Goal: Download file/media

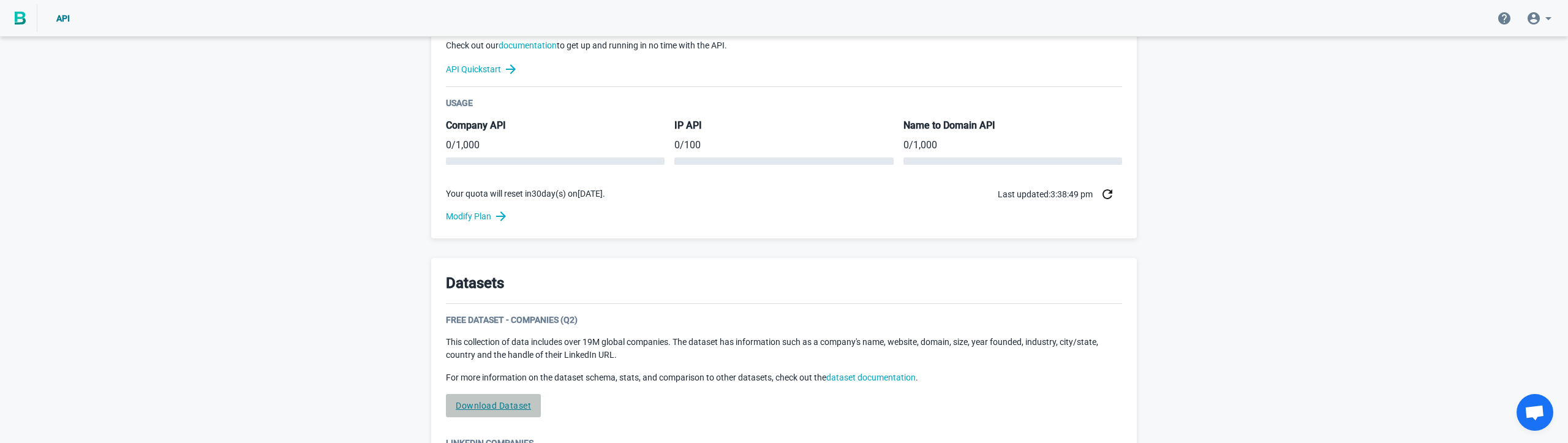
click at [496, 400] on link "Download Dataset" at bounding box center [493, 406] width 95 height 23
click at [509, 409] on link "Download Dataset" at bounding box center [493, 406] width 95 height 23
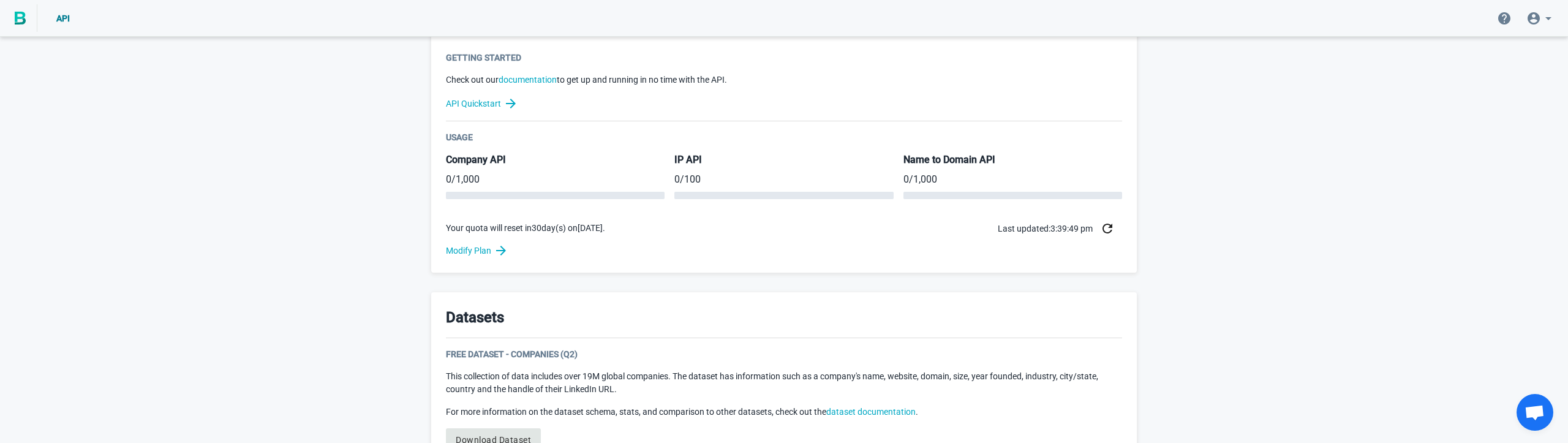
scroll to position [492, 0]
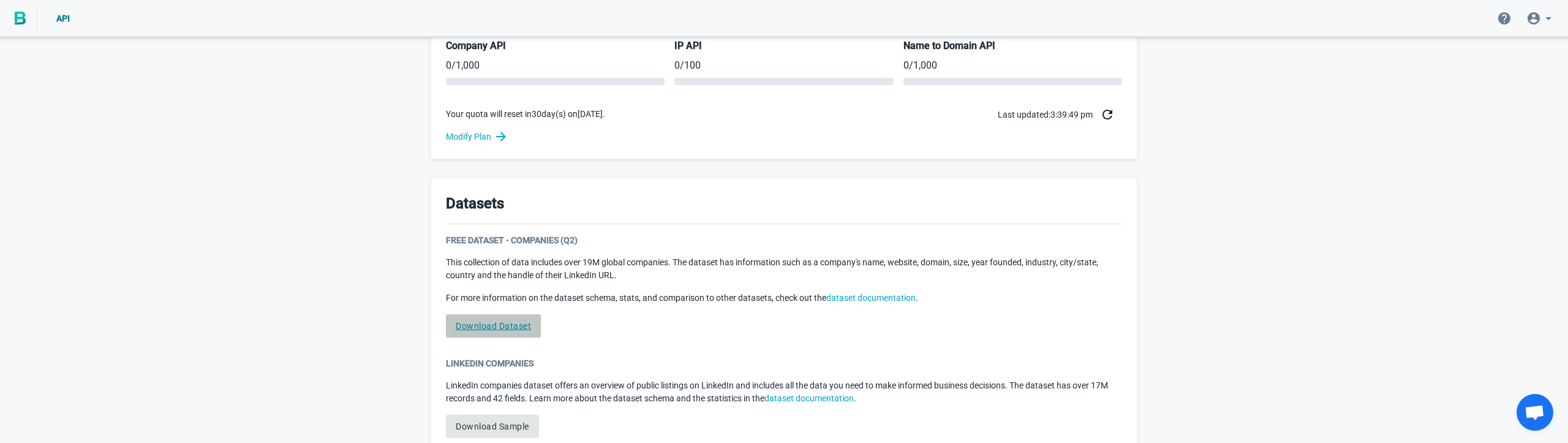
click at [494, 326] on link "Download Dataset" at bounding box center [493, 326] width 95 height 23
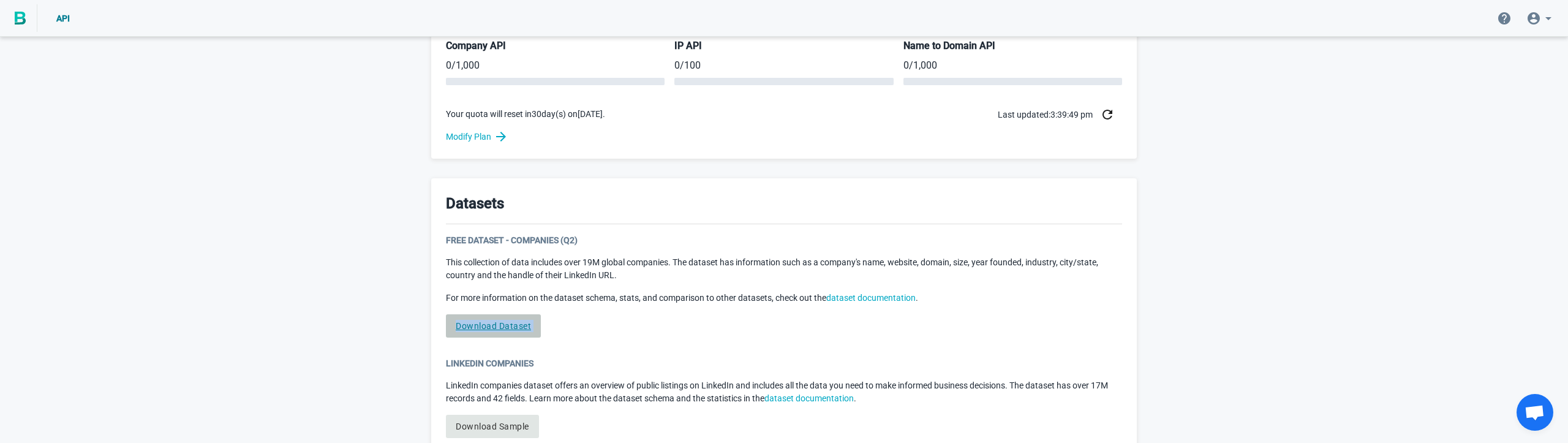
click at [494, 326] on link "Download Dataset" at bounding box center [493, 326] width 95 height 23
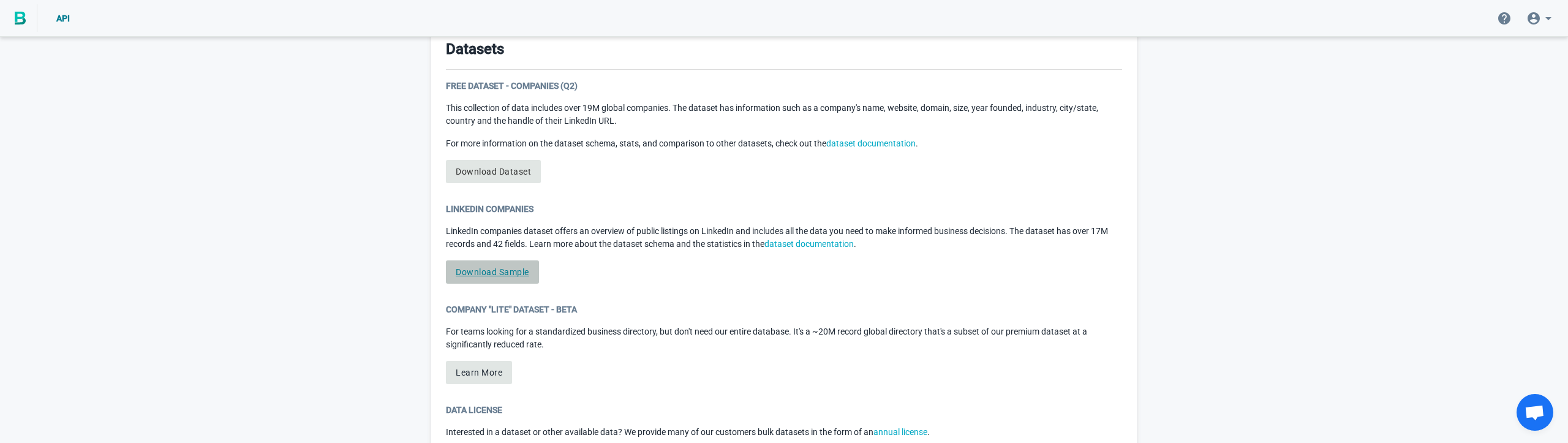
click at [499, 275] on link "Download Sample" at bounding box center [492, 272] width 93 height 23
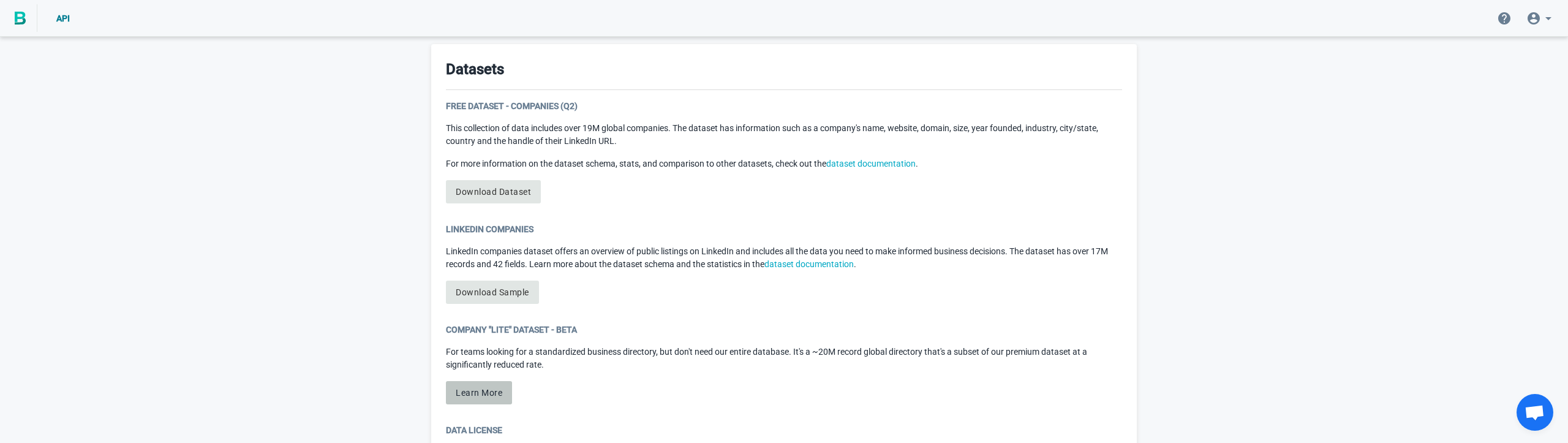
scroll to position [507, 0]
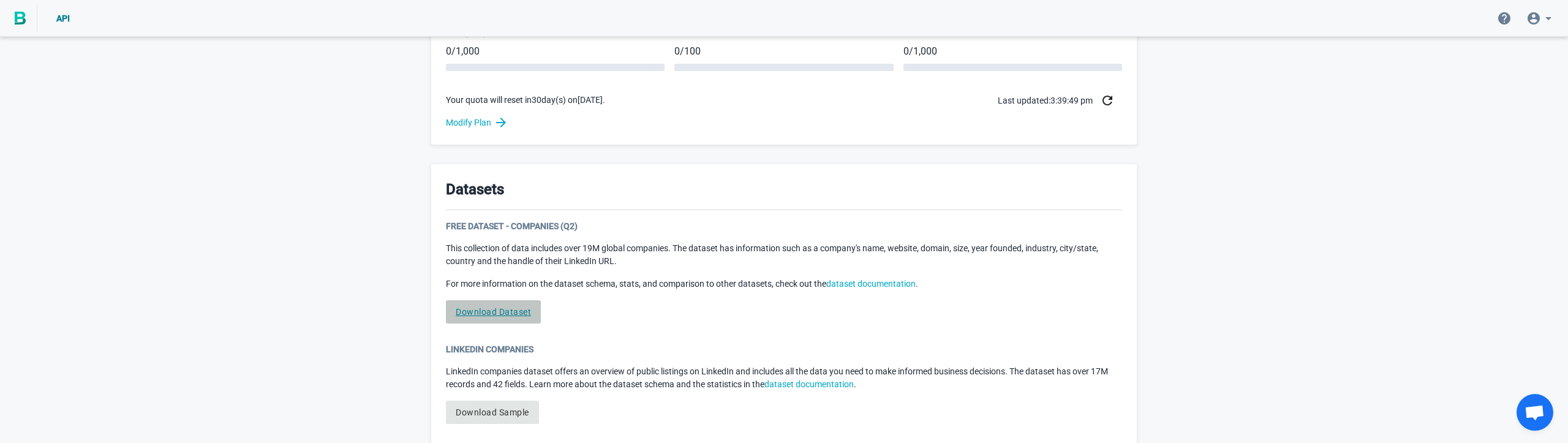
click at [476, 311] on link "Download Dataset" at bounding box center [493, 311] width 95 height 23
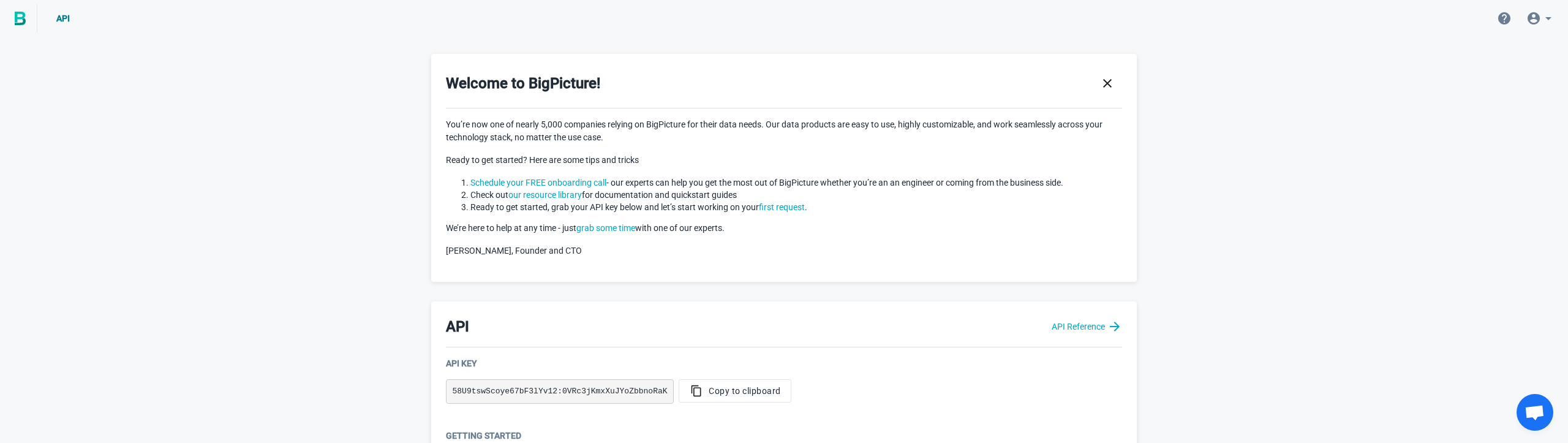
click at [1541, 21] on icon at bounding box center [1549, 19] width 15 height 15
click at [1457, 48] on span "Account" at bounding box center [1451, 52] width 32 height 10
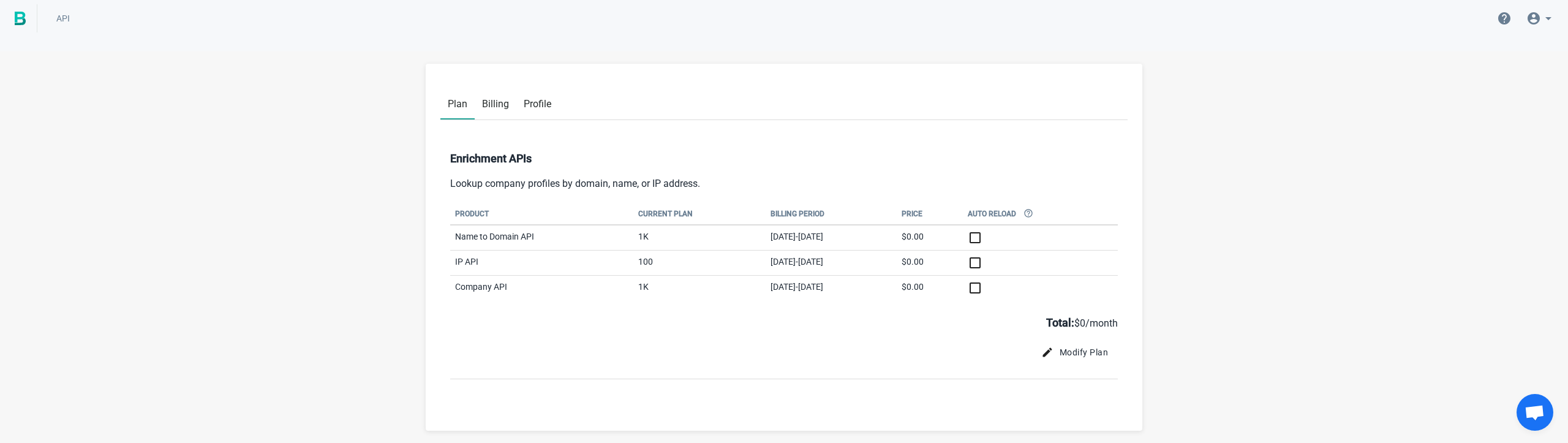
click at [495, 100] on span "Billing" at bounding box center [496, 104] width 27 height 12
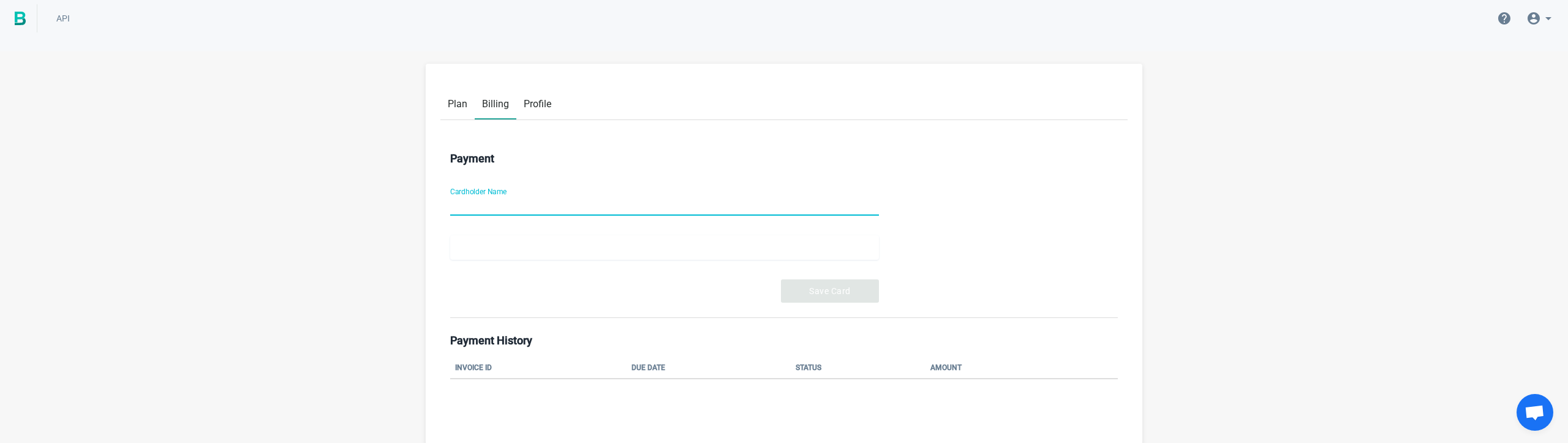
click at [458, 102] on span "Plan" at bounding box center [458, 104] width 19 height 12
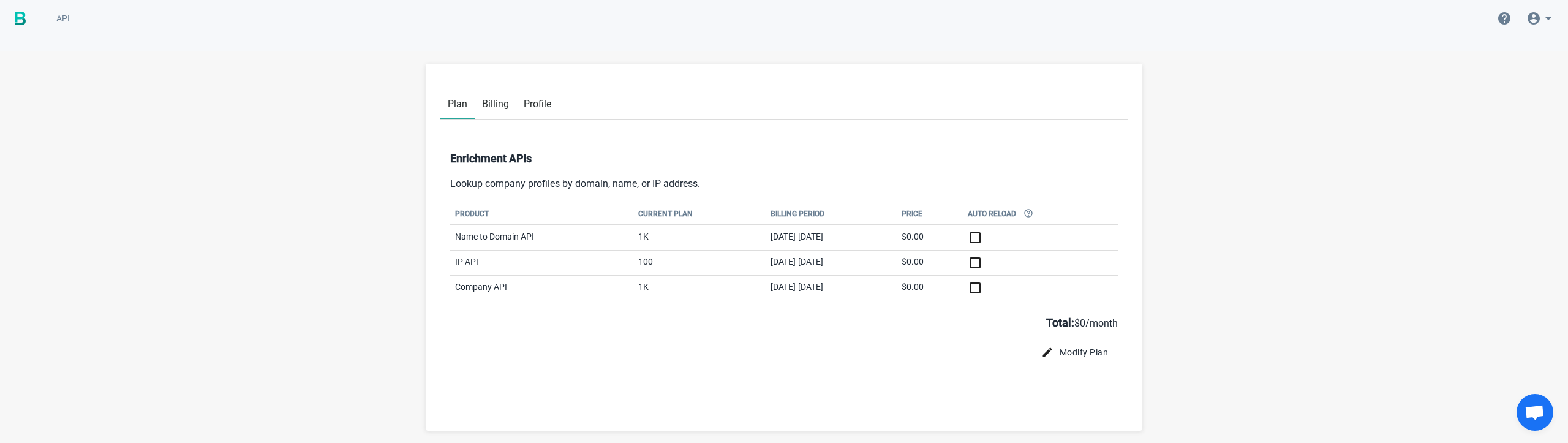
click at [555, 98] on link "Profile" at bounding box center [538, 103] width 43 height 31
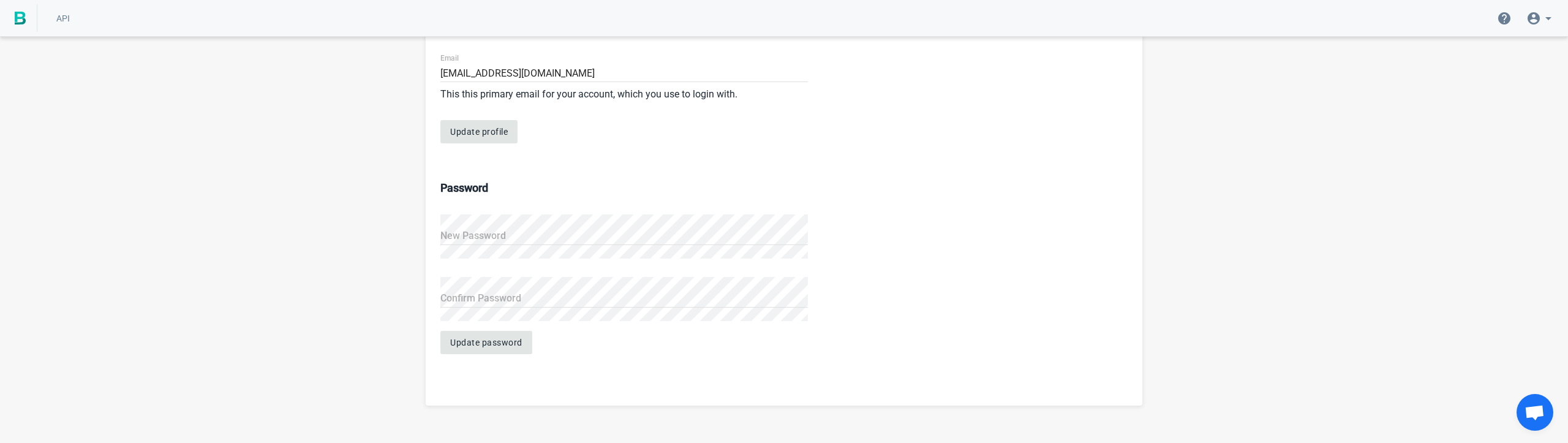
scroll to position [188, 0]
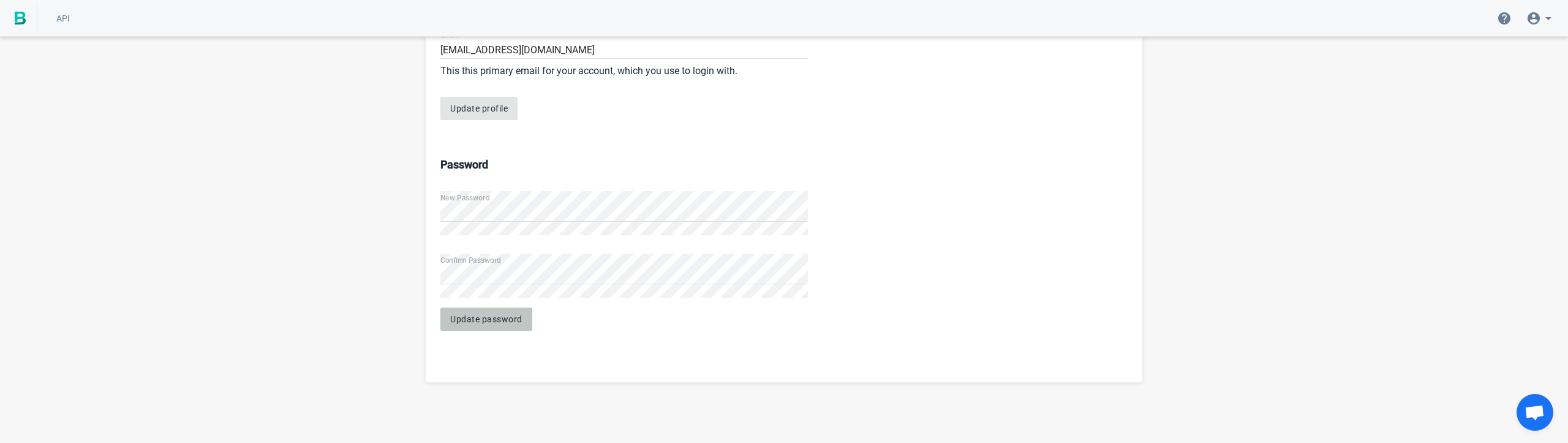
click at [511, 312] on button "Update password" at bounding box center [486, 319] width 92 height 23
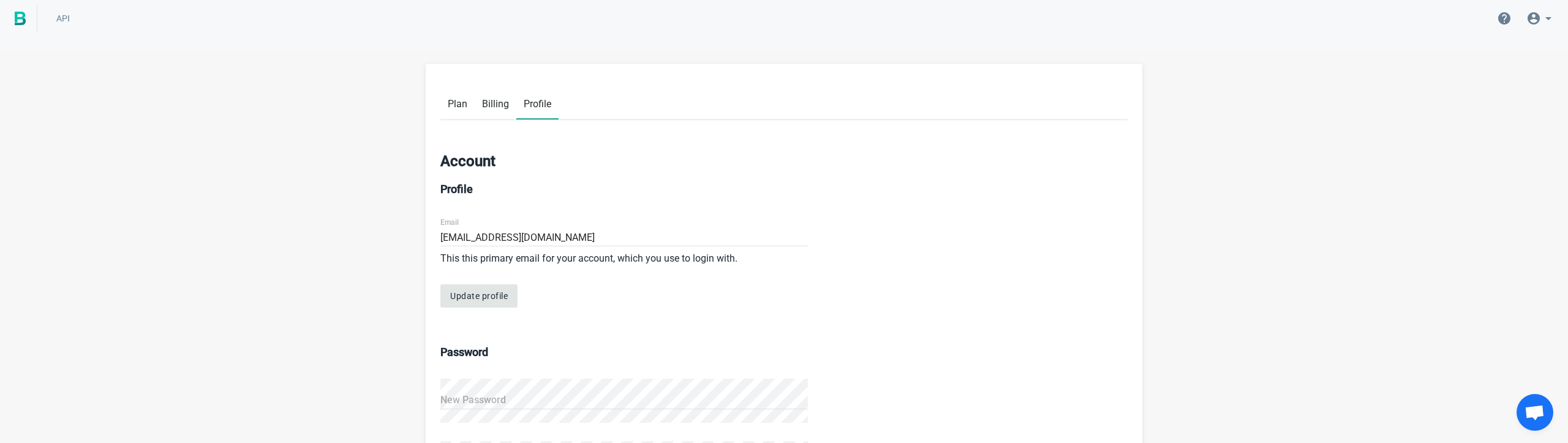
click at [457, 110] on link "Plan" at bounding box center [458, 103] width 34 height 31
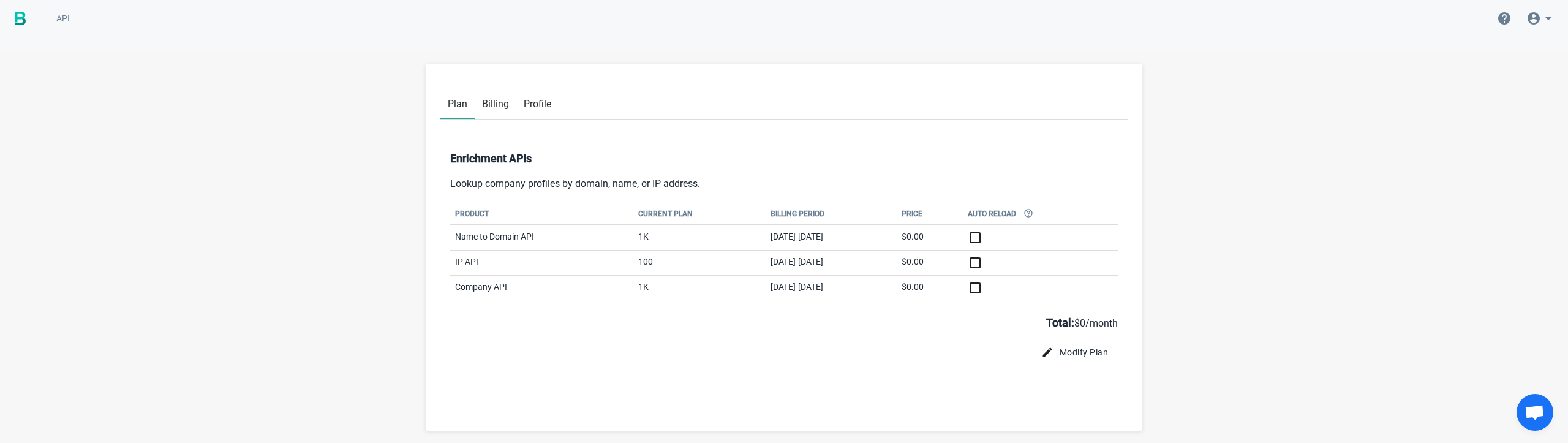
click at [20, 19] on img at bounding box center [20, 19] width 11 height 13
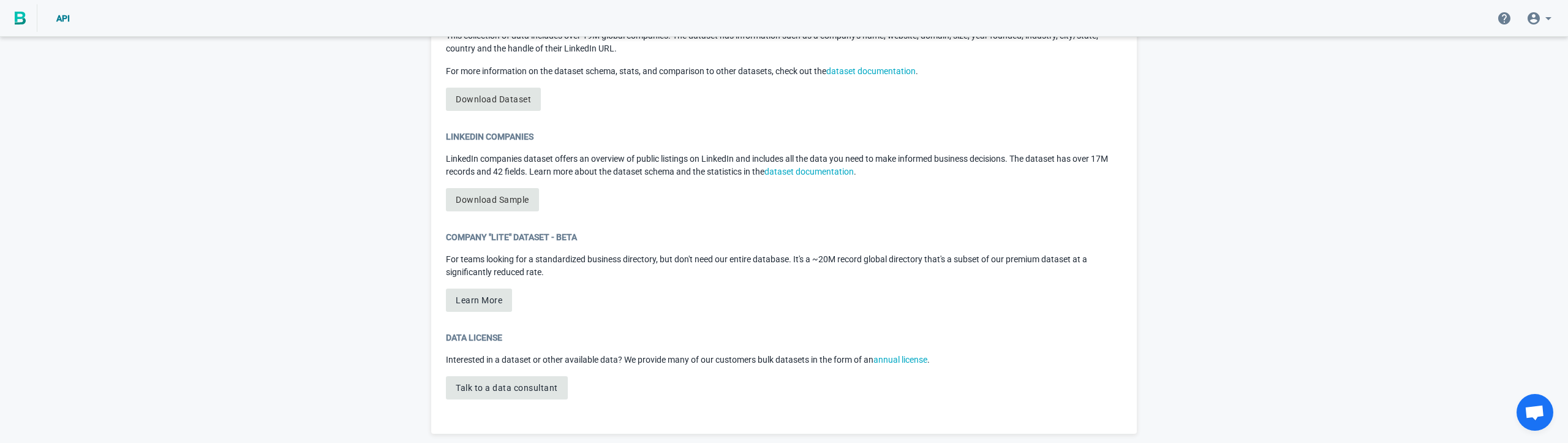
scroll to position [724, 0]
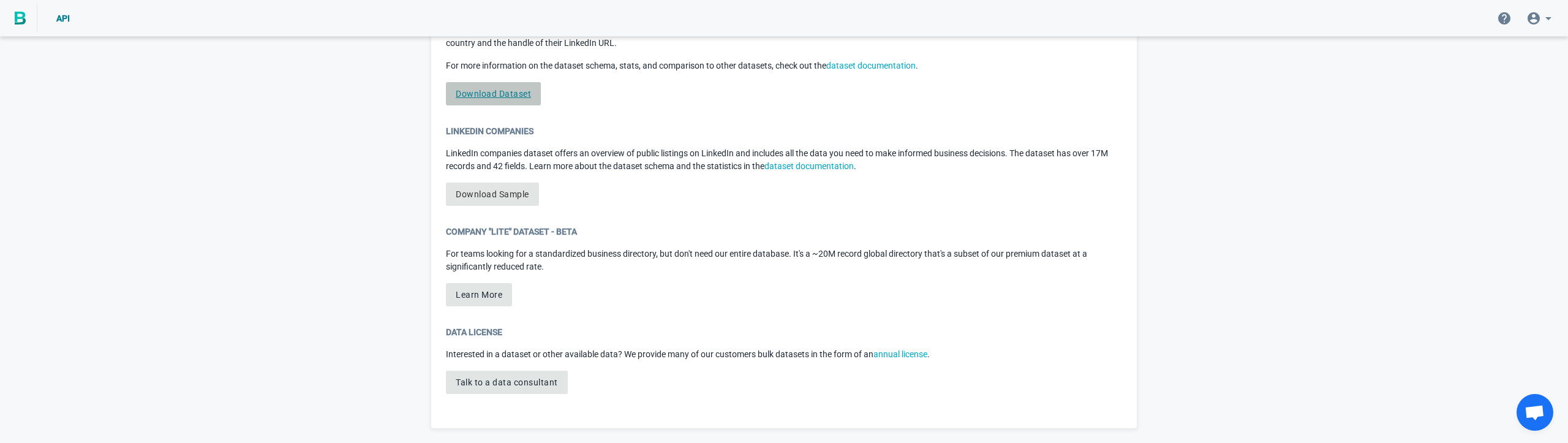
click at [476, 94] on link "Download Dataset" at bounding box center [493, 94] width 95 height 23
